Goal: Find specific page/section: Find specific page/section

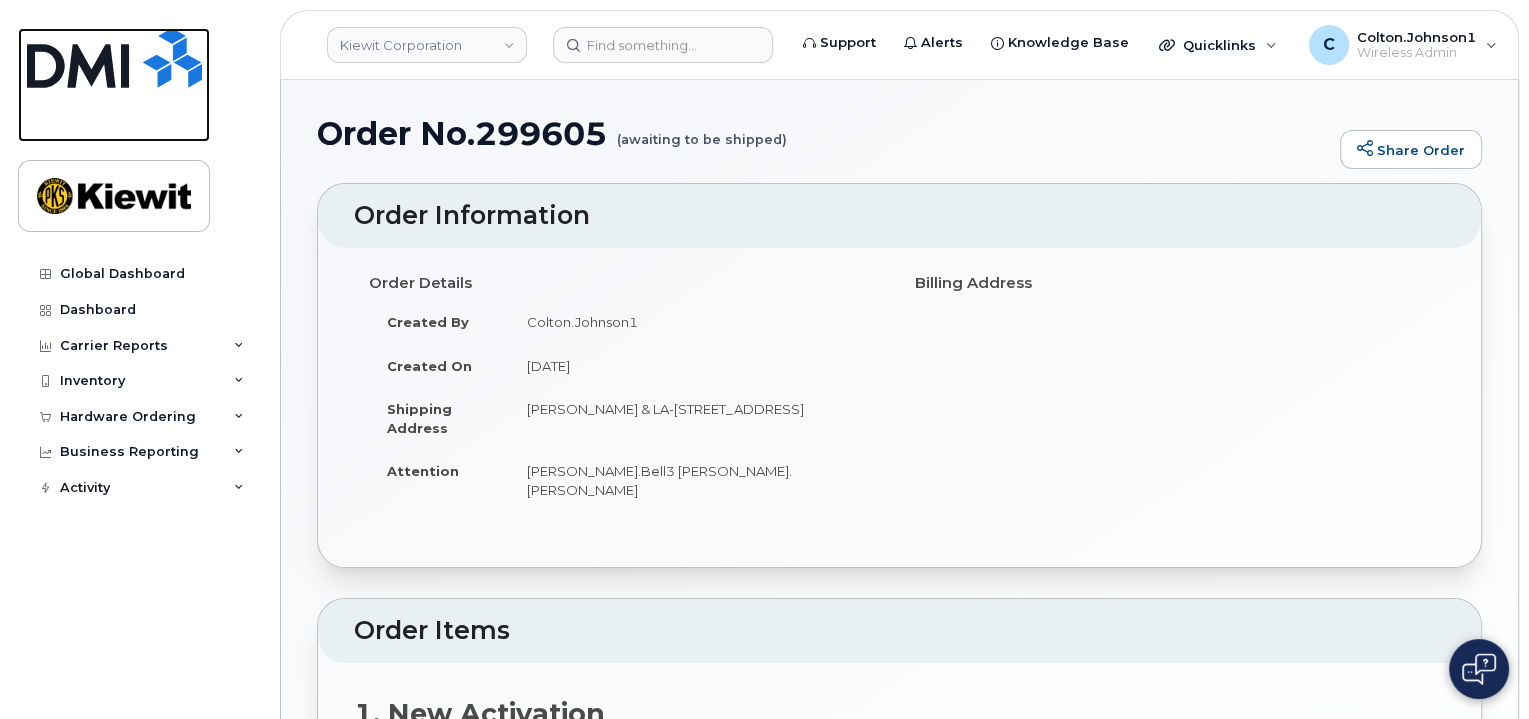
click at [84, 55] on img at bounding box center [114, 58] width 175 height 60
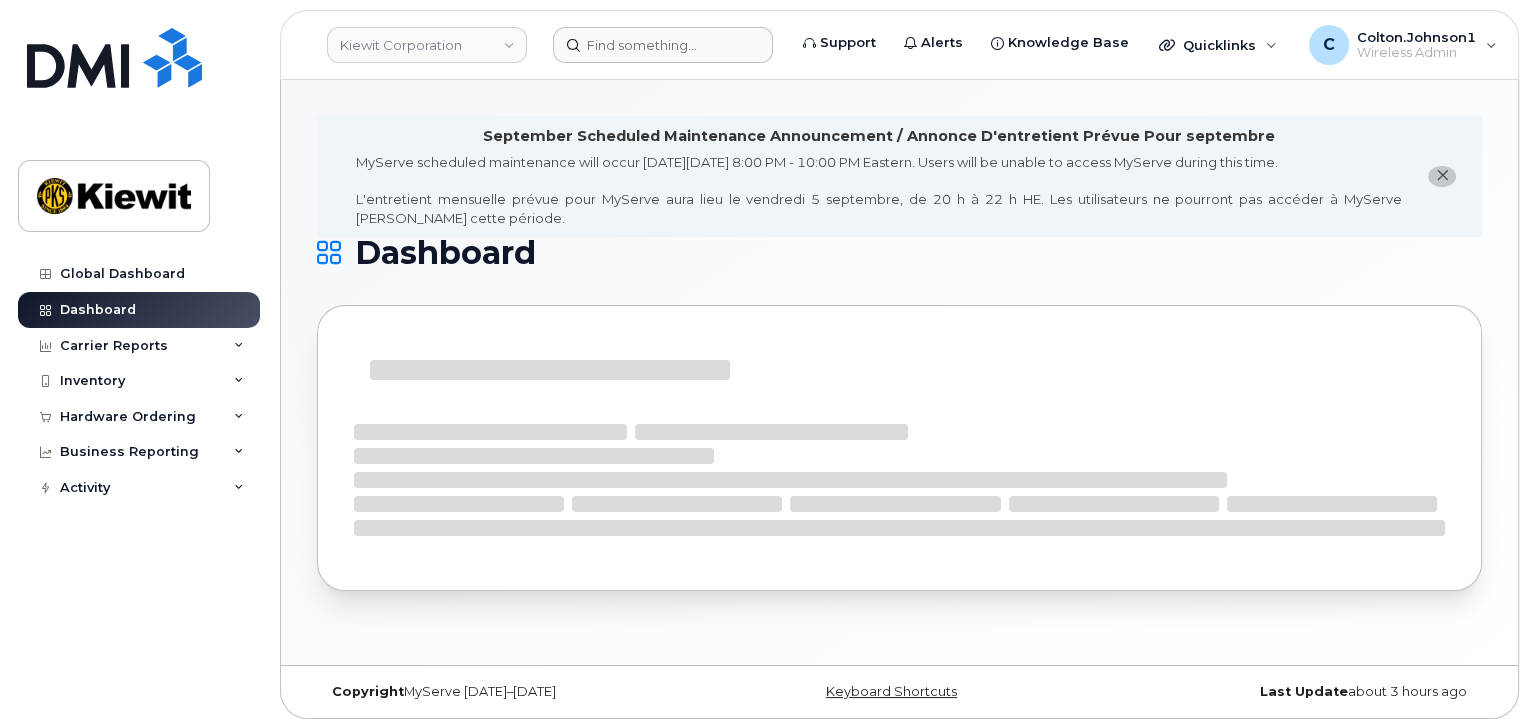
drag, startPoint x: 634, startPoint y: 71, endPoint x: 630, endPoint y: 51, distance: 20.4
click at [634, 71] on header "Kiewit Corporation Support Alerts Knowledge Base Quicklinks Suspend / Cancel De…" at bounding box center [899, 45] width 1239 height 70
click at [628, 46] on input at bounding box center [663, 45] width 220 height 36
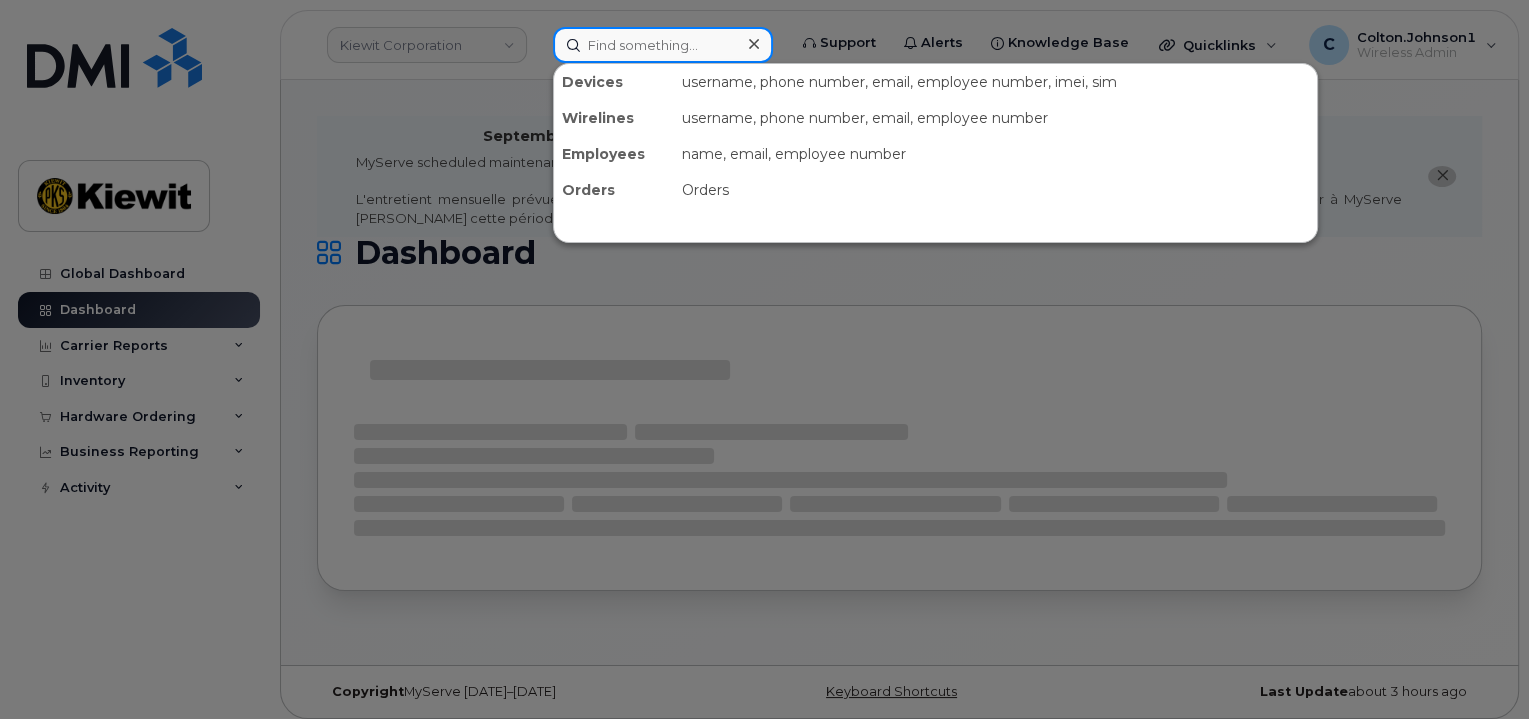
paste input "299640"
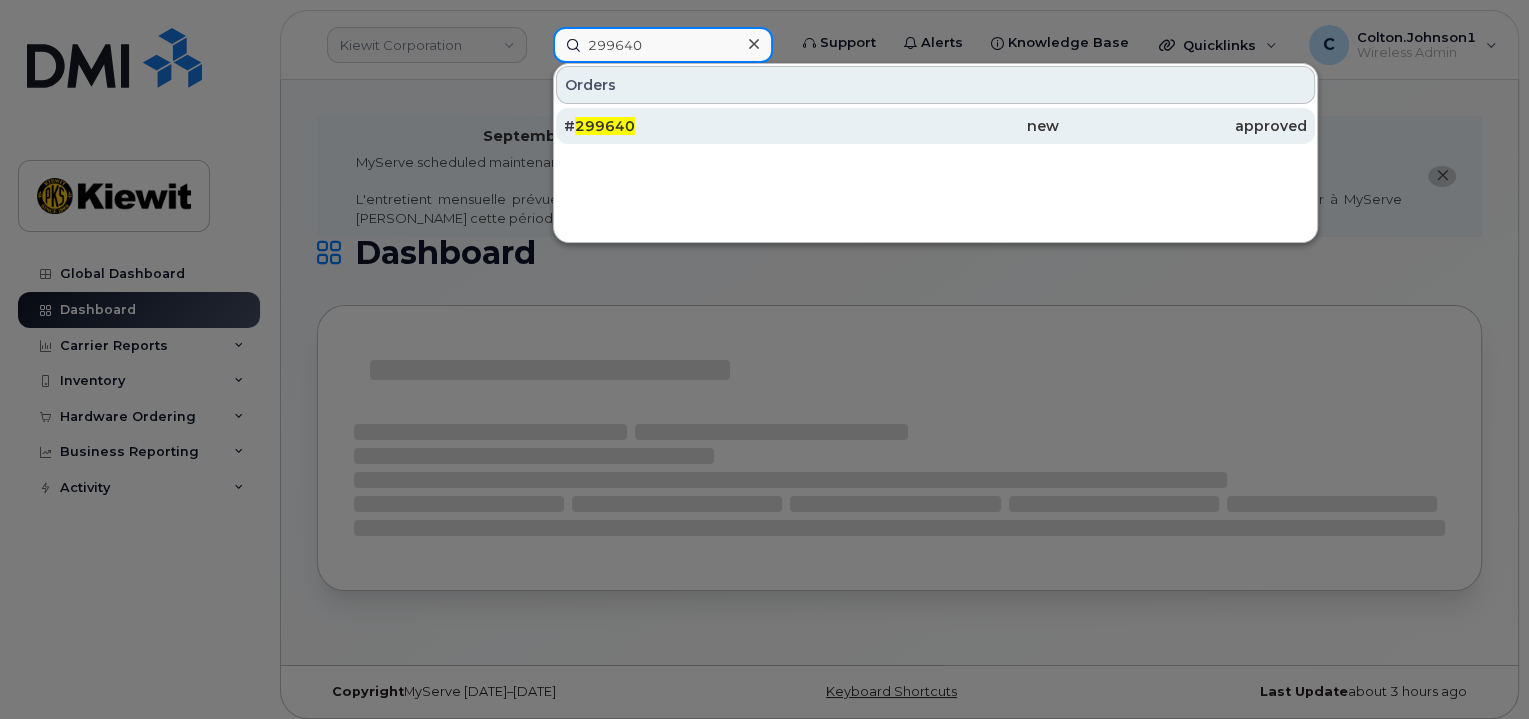
type input "299640"
click at [904, 127] on div "new" at bounding box center [936, 126] width 248 height 20
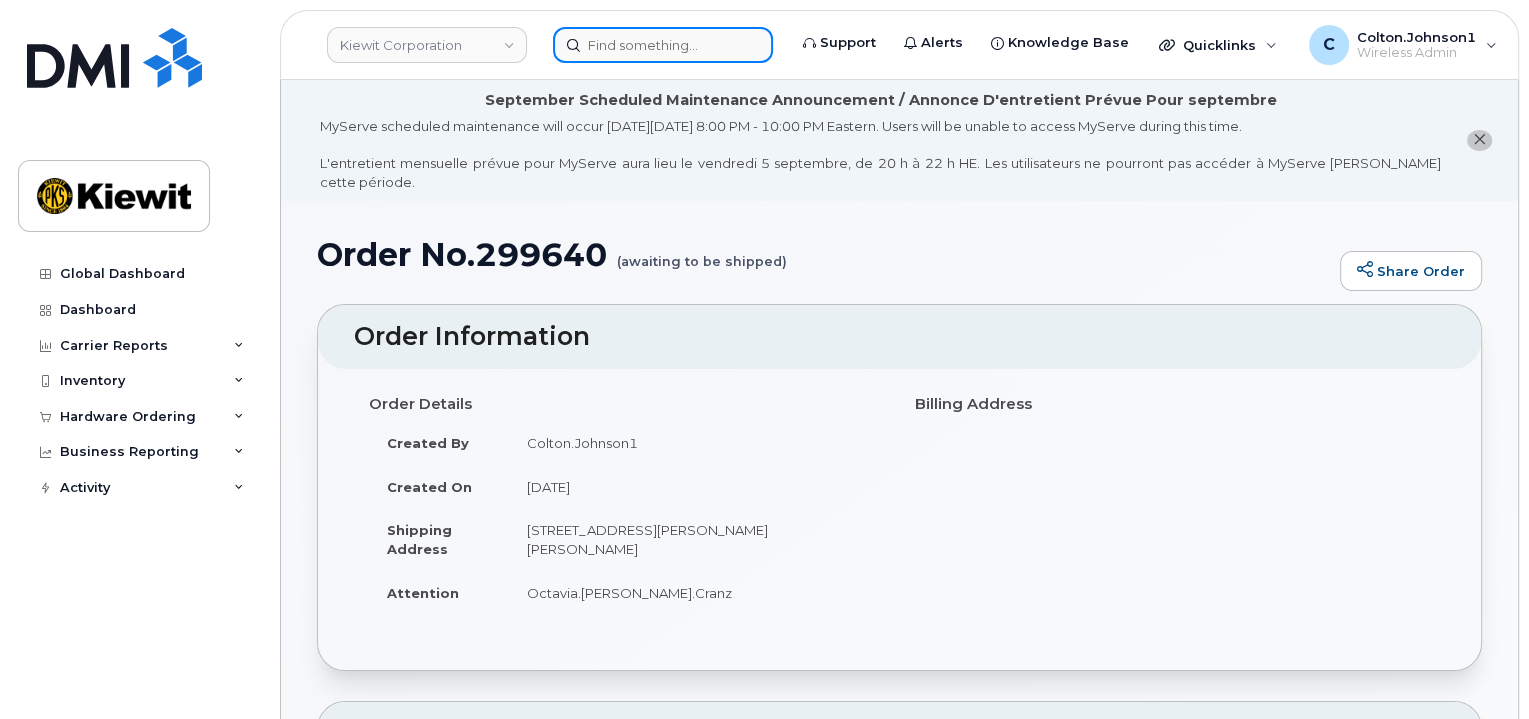
click at [649, 40] on input at bounding box center [663, 45] width 220 height 36
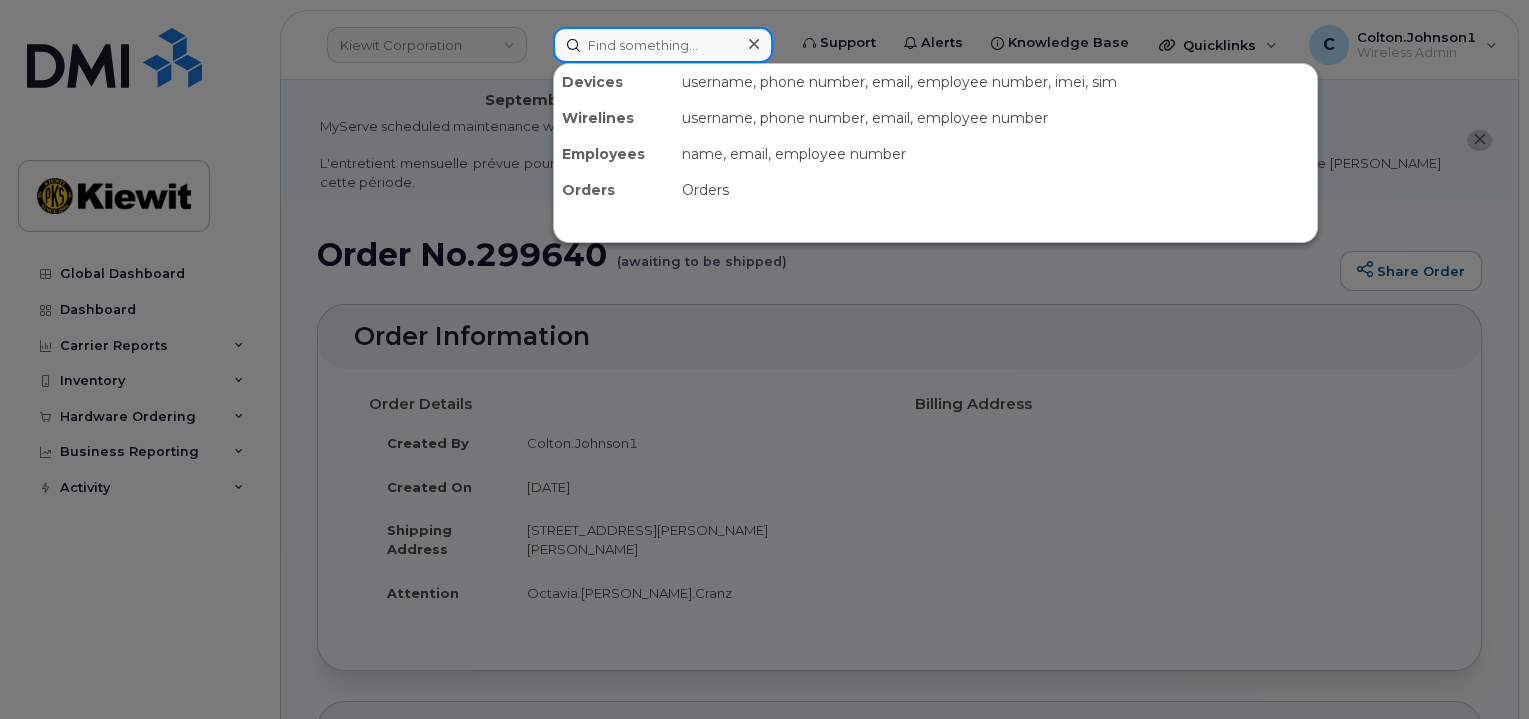
paste input "299646"
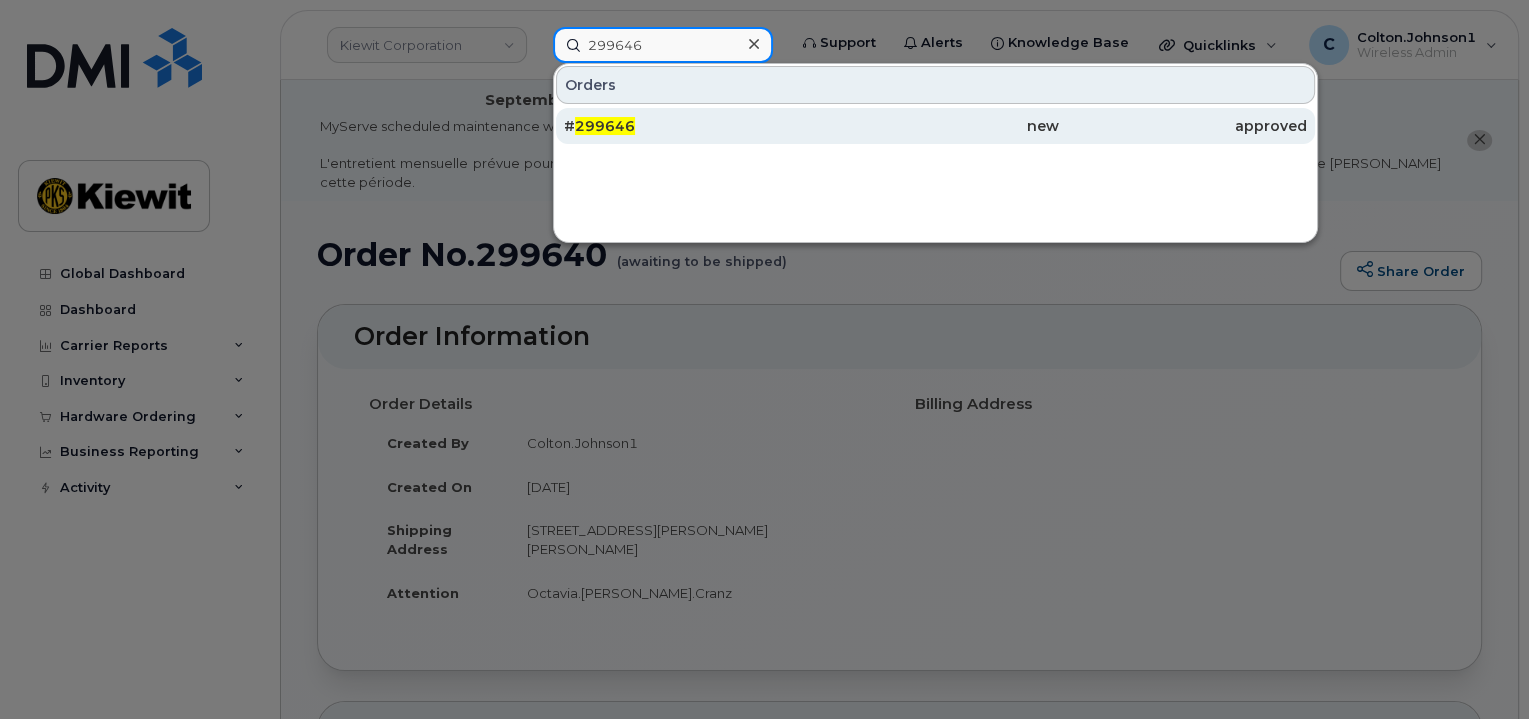
type input "299646"
click at [913, 110] on div "new" at bounding box center [936, 126] width 248 height 36
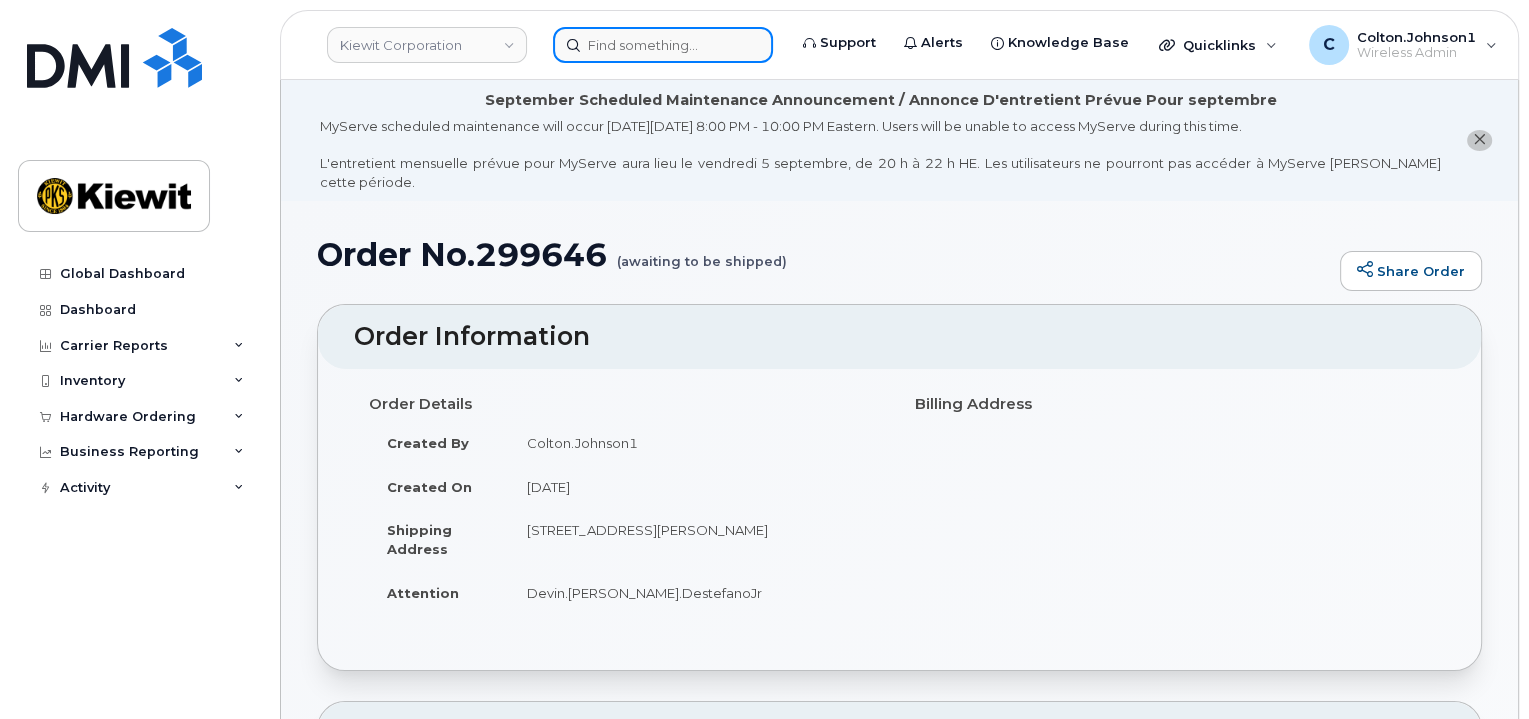
click at [634, 43] on input at bounding box center [663, 45] width 220 height 36
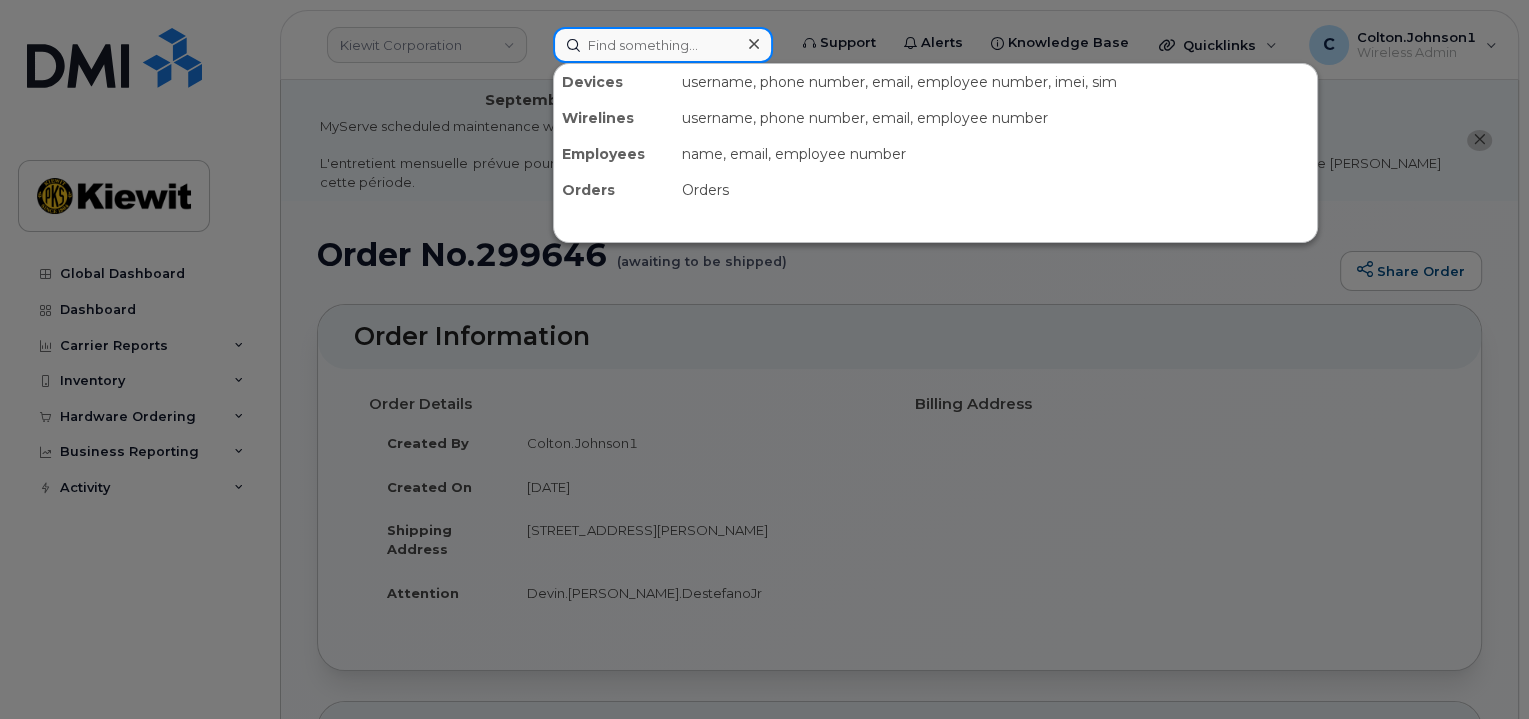
paste input "299526"
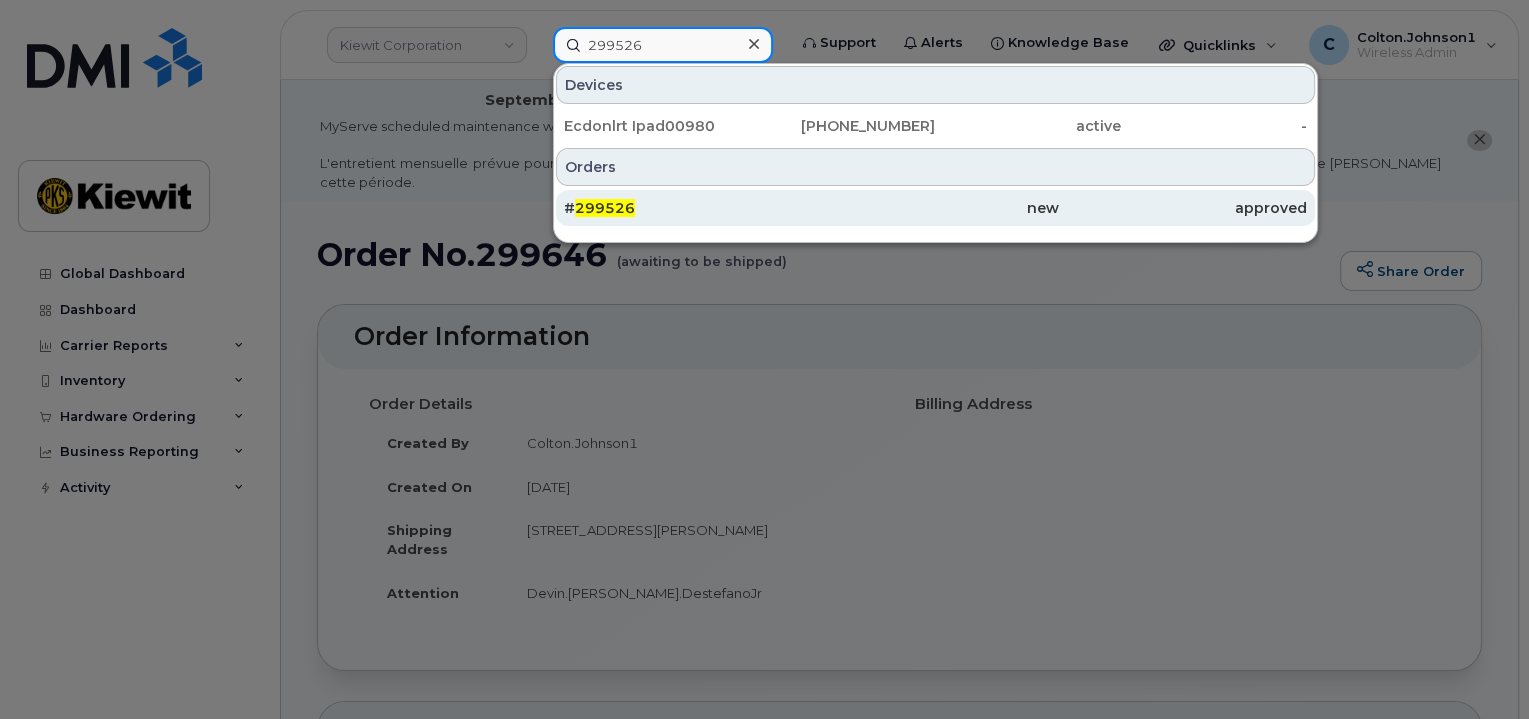
type input "299526"
click at [836, 213] on div "new" at bounding box center [936, 208] width 248 height 20
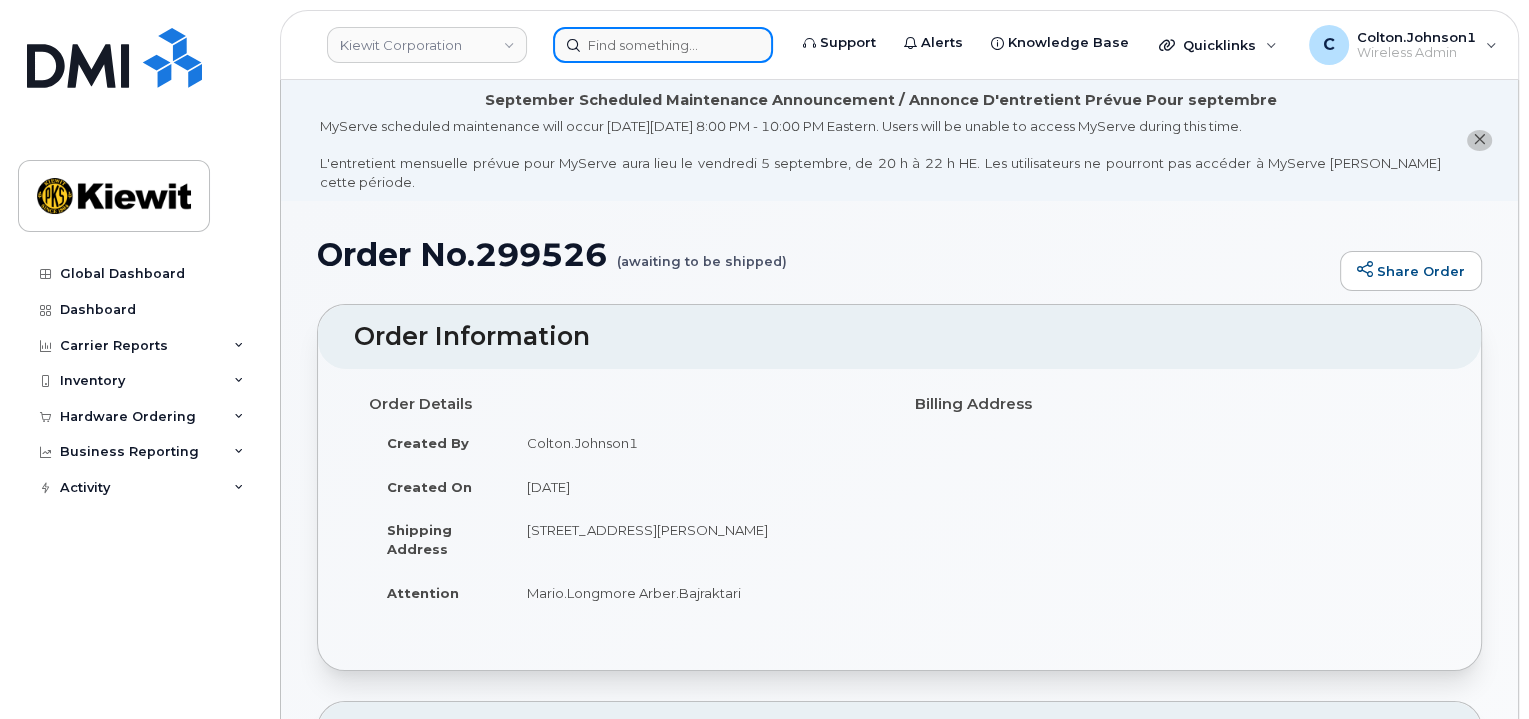
click at [612, 57] on input at bounding box center [663, 45] width 220 height 36
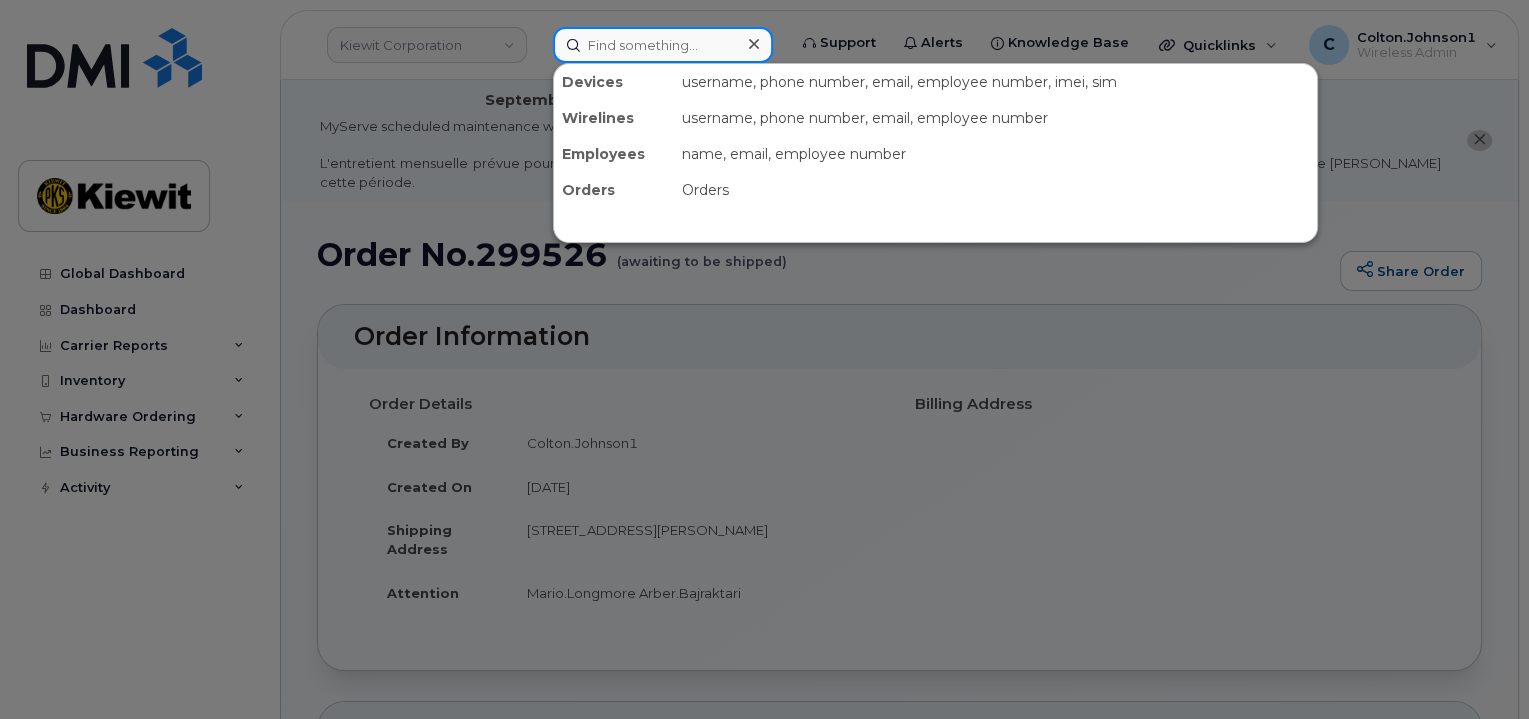
paste input "Elexis.Schlossarek"
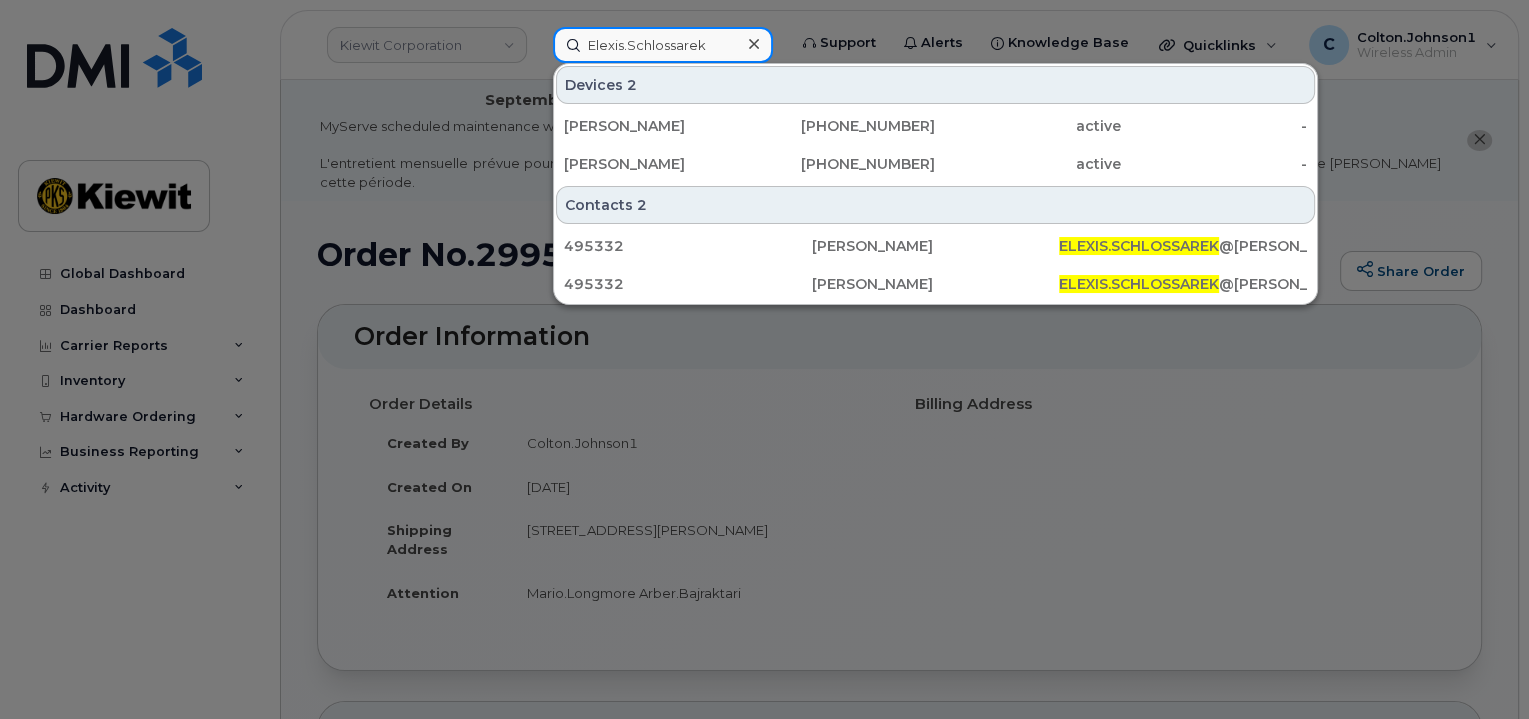
click at [719, 50] on input "Elexis.Schlossarek" at bounding box center [663, 45] width 220 height 36
drag, startPoint x: 718, startPoint y: 49, endPoint x: 544, endPoint y: 49, distance: 174.0
click at [544, 49] on div "Elexis.Schlossarek Devices 2 ELEXIS SCHLOSS 913-201-1518 active - DANTE HEITSCH…" at bounding box center [663, 45] width 252 height 36
paste input "299605"
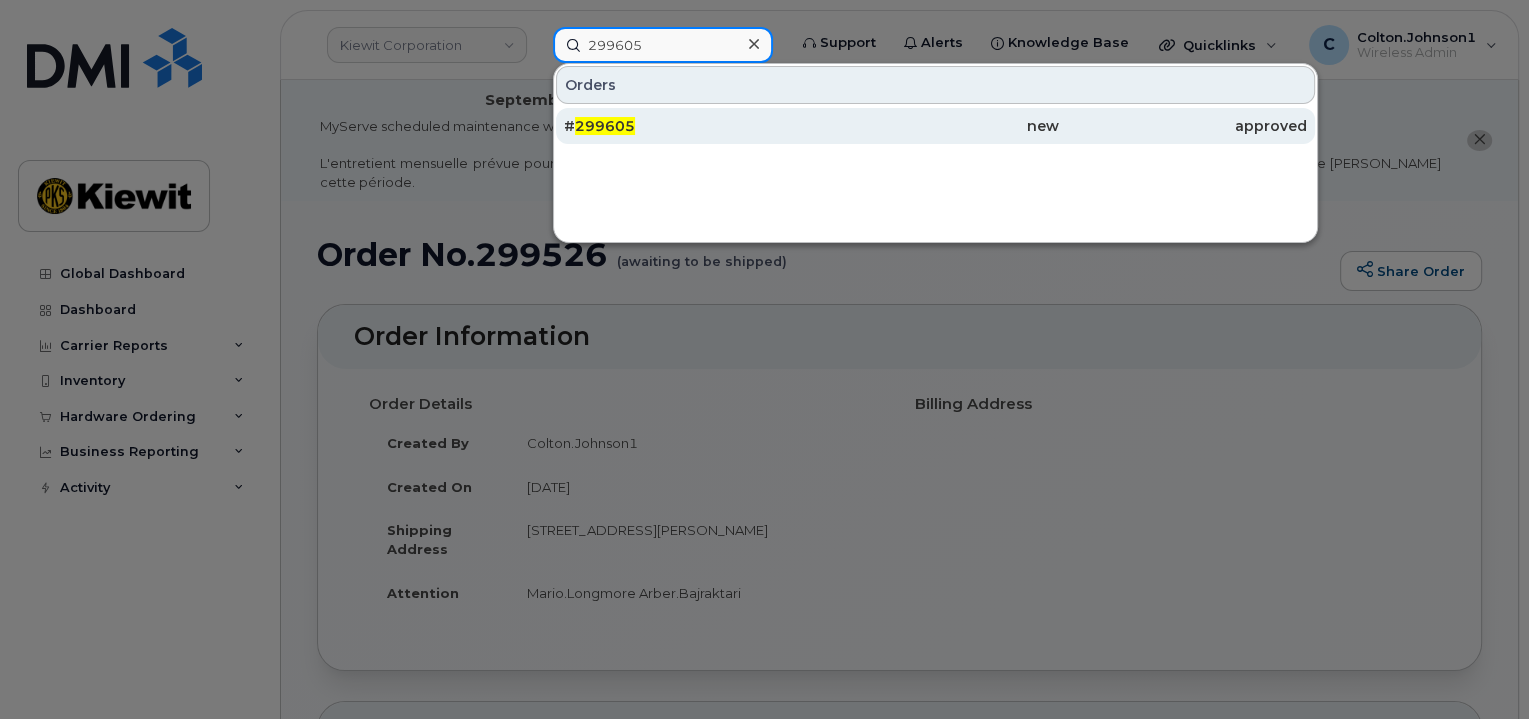
type input "299605"
click at [840, 126] on div "new" at bounding box center [936, 126] width 248 height 20
